Goal: Check status: Check status

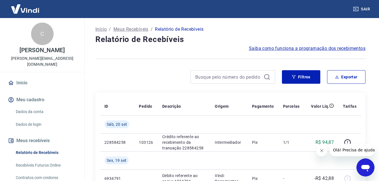
click at [165, 72] on div at bounding box center [185, 77] width 180 height 14
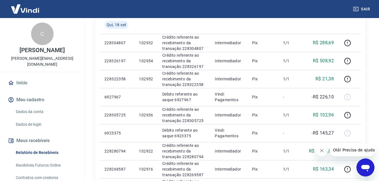
scroll to position [216, 0]
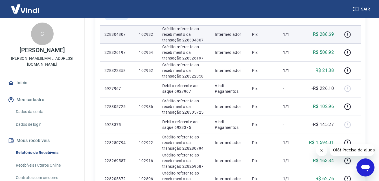
click at [350, 35] on icon "button" at bounding box center [347, 34] width 7 height 7
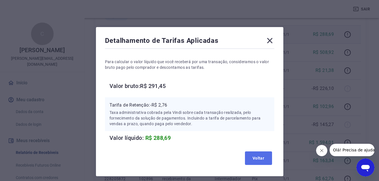
click at [258, 159] on button "Voltar" at bounding box center [258, 159] width 27 height 14
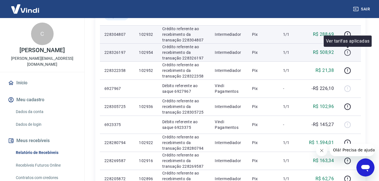
click at [346, 52] on icon "button" at bounding box center [347, 52] width 7 height 7
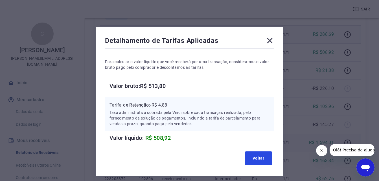
drag, startPoint x: 257, startPoint y: 159, endPoint x: 283, endPoint y: 141, distance: 31.3
click at [257, 159] on button "Voltar" at bounding box center [258, 159] width 27 height 14
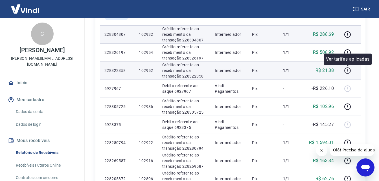
click at [348, 74] on button "button" at bounding box center [347, 70] width 9 height 9
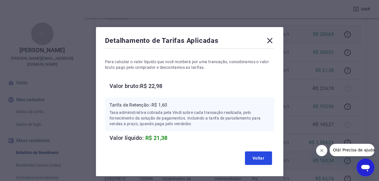
click at [262, 155] on button "Voltar" at bounding box center [258, 159] width 27 height 14
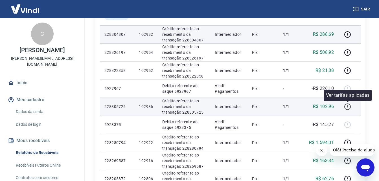
click at [346, 107] on icon "button" at bounding box center [347, 106] width 7 height 7
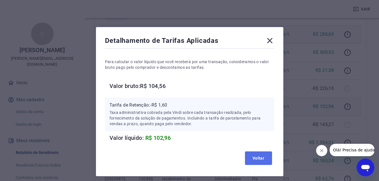
click at [255, 158] on button "Voltar" at bounding box center [258, 159] width 27 height 14
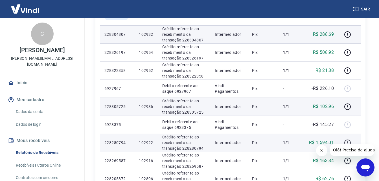
click at [350, 140] on icon "button" at bounding box center [347, 142] width 7 height 7
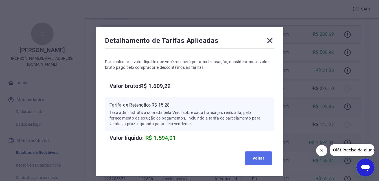
click at [253, 159] on button "Voltar" at bounding box center [258, 159] width 27 height 14
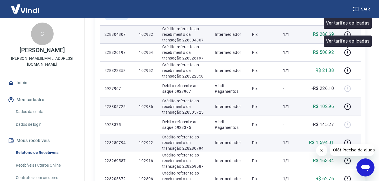
click at [348, 34] on icon "button" at bounding box center [347, 34] width 1 height 2
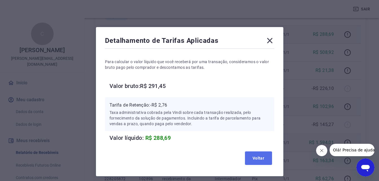
click at [257, 159] on button "Voltar" at bounding box center [258, 159] width 27 height 14
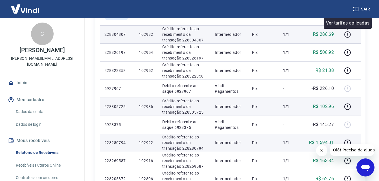
click at [348, 36] on icon "button" at bounding box center [347, 34] width 7 height 7
